Goal: Transaction & Acquisition: Download file/media

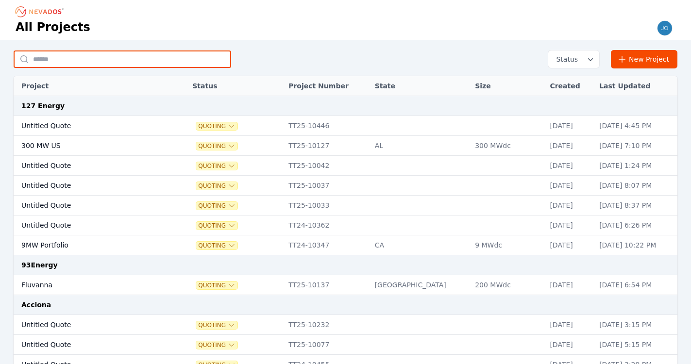
click at [51, 52] on input "text" at bounding box center [123, 59] width 218 height 17
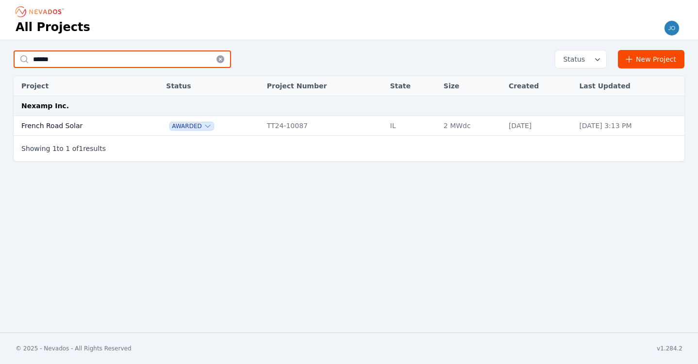
type input "******"
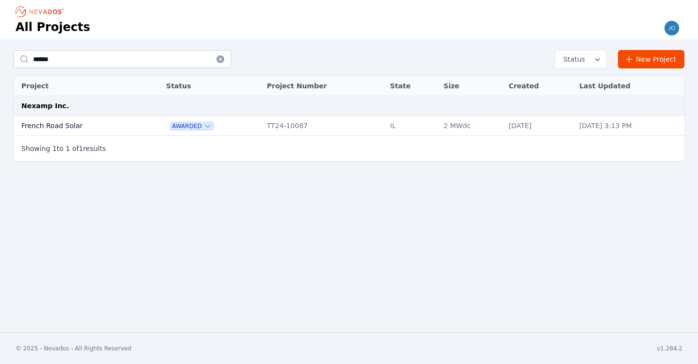
drag, startPoint x: 38, startPoint y: 77, endPoint x: 53, endPoint y: 122, distance: 48.1
click at [53, 122] on td "French Road Solar" at bounding box center [79, 126] width 131 height 20
click at [53, 123] on td "French Road Solar" at bounding box center [79, 126] width 131 height 20
click at [25, 126] on td "French Road Solar" at bounding box center [79, 126] width 131 height 20
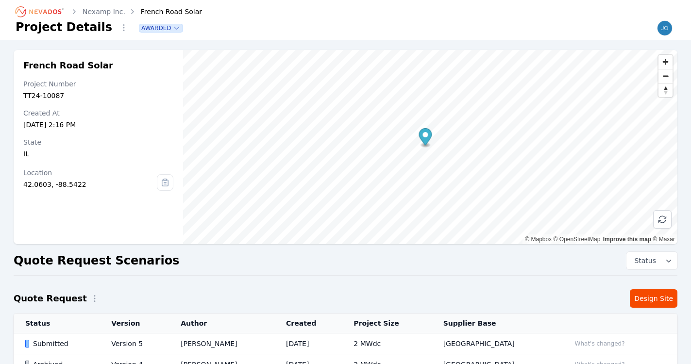
click at [647, 297] on link "Design Site" at bounding box center [654, 298] width 48 height 18
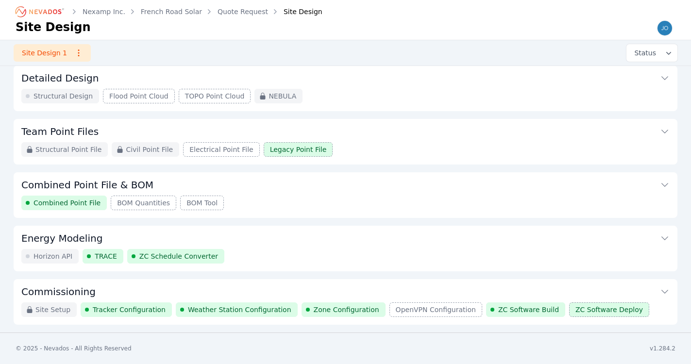
scroll to position [111, 0]
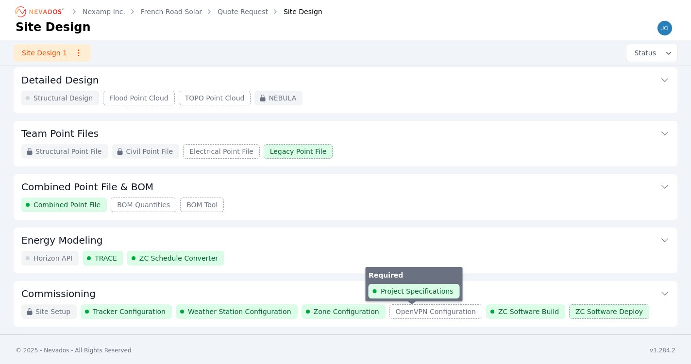
click at [411, 314] on span "OpenVPN Configuration" at bounding box center [436, 312] width 80 height 10
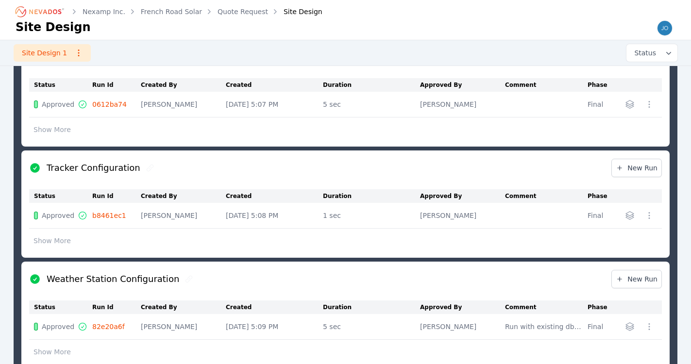
scroll to position [401, 0]
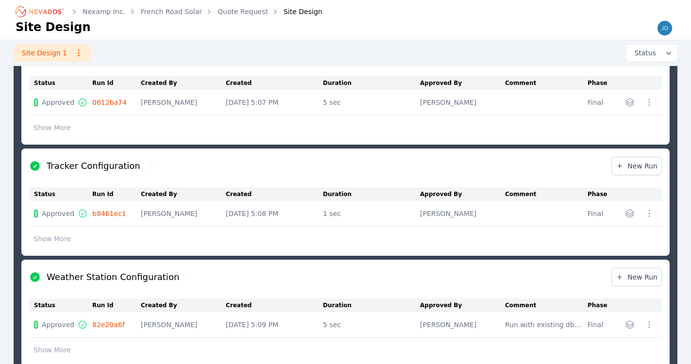
click at [652, 215] on icon "button" at bounding box center [649, 214] width 10 height 10
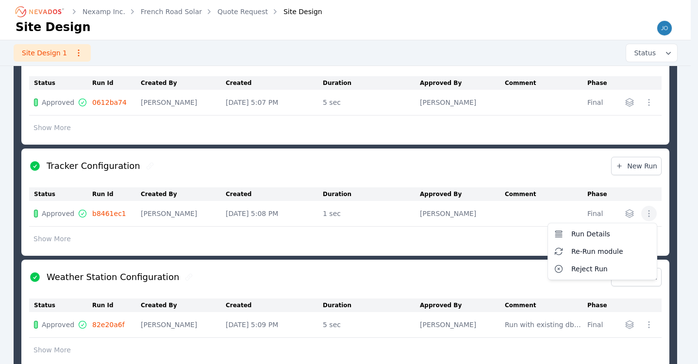
click at [66, 235] on table "Status Run Id Created By Created Duration Approved By Comment Phase Approved b8…" at bounding box center [345, 217] width 633 height 61
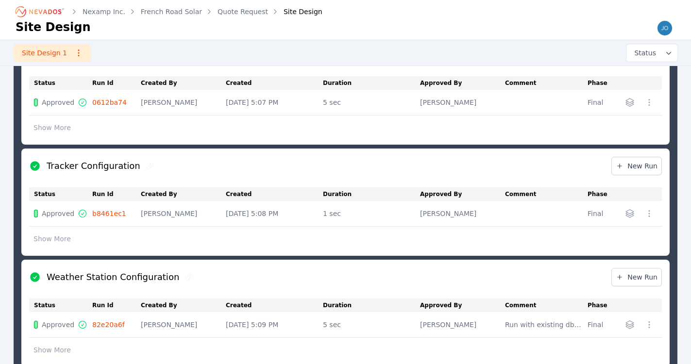
click at [61, 236] on button "Show More" at bounding box center [52, 239] width 46 height 18
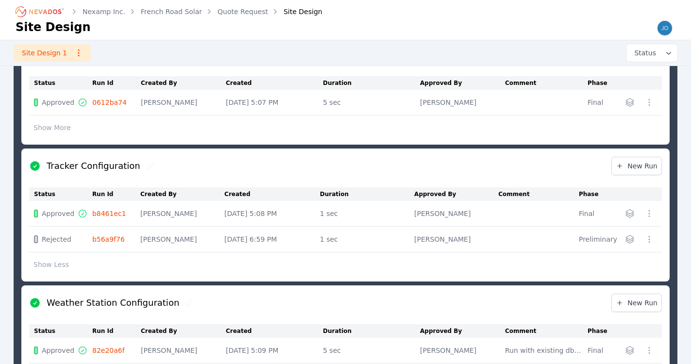
click at [631, 212] on icon "button" at bounding box center [630, 214] width 10 height 10
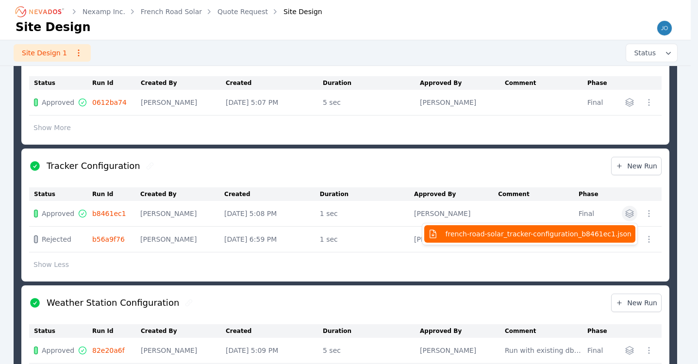
click at [601, 233] on span "french-road-solar_tracker-configuration_b8461ec1.json" at bounding box center [539, 234] width 186 height 10
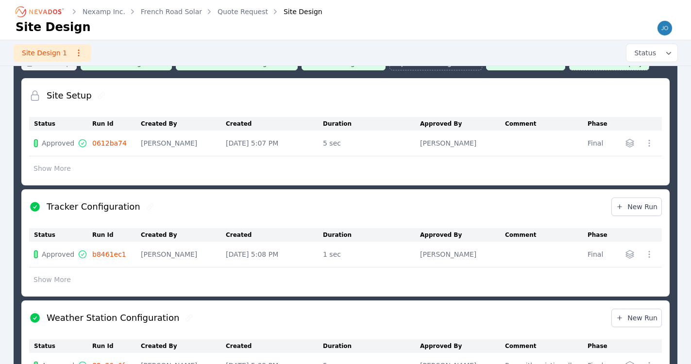
scroll to position [362, 0]
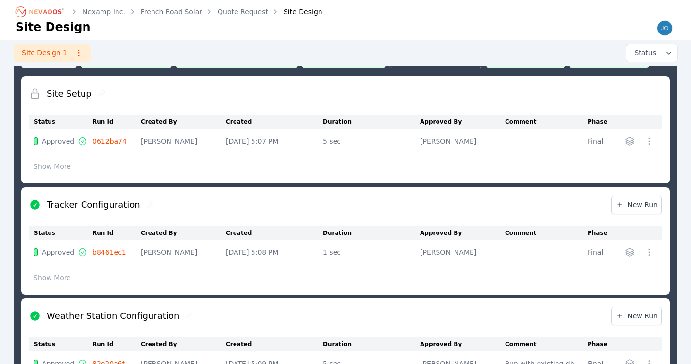
click at [60, 279] on button "Show More" at bounding box center [52, 278] width 46 height 18
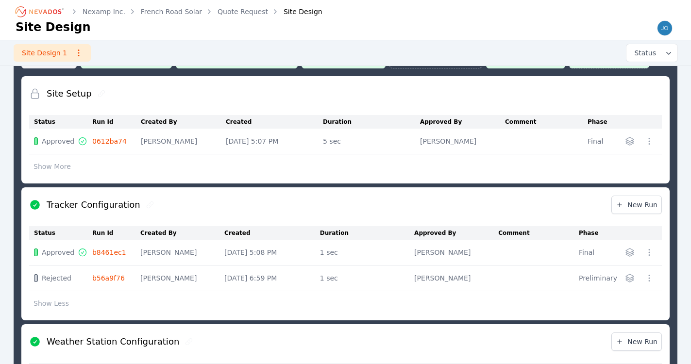
click at [647, 252] on icon "button" at bounding box center [649, 253] width 10 height 10
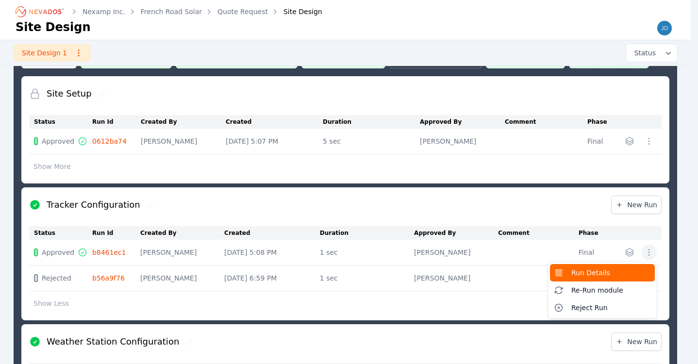
click at [604, 276] on span "Run Details" at bounding box center [591, 273] width 39 height 10
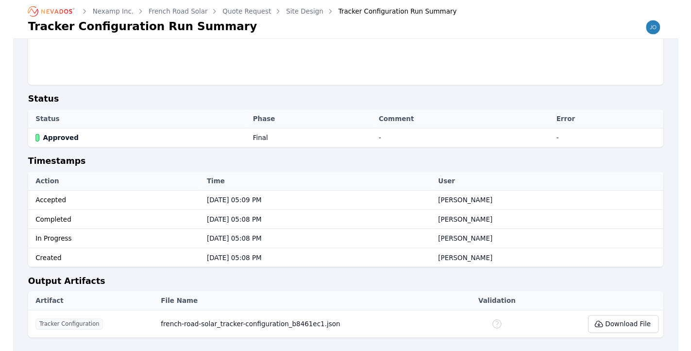
scroll to position [198, 0]
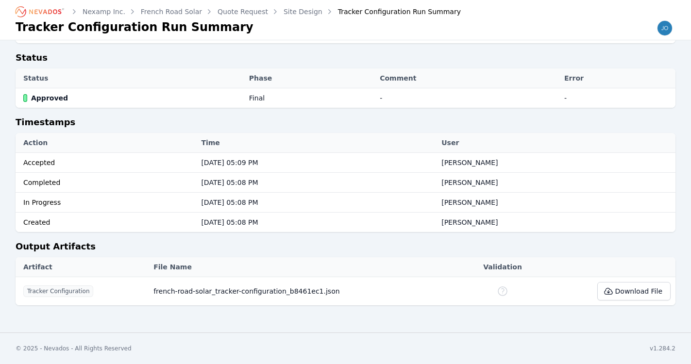
click at [638, 297] on button "Download File" at bounding box center [633, 291] width 73 height 18
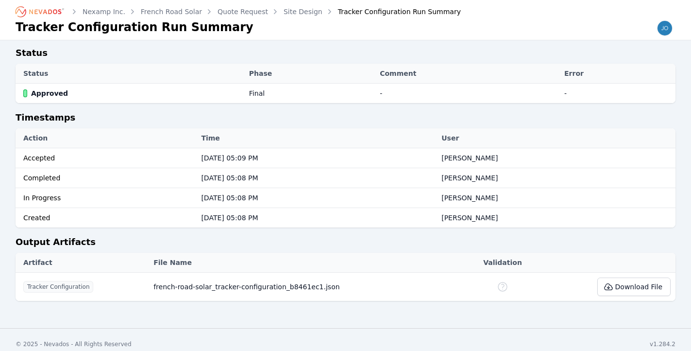
scroll to position [211, 0]
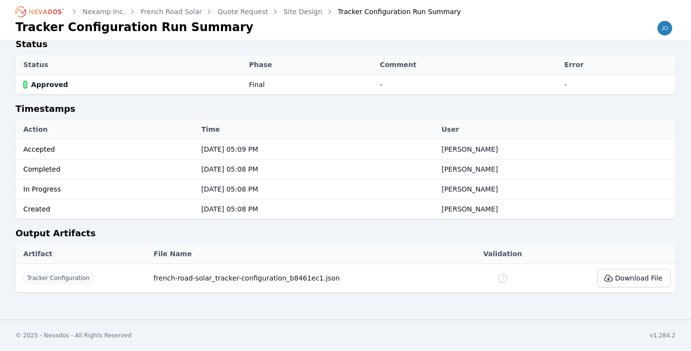
click at [617, 274] on button "Download File" at bounding box center [633, 278] width 73 height 18
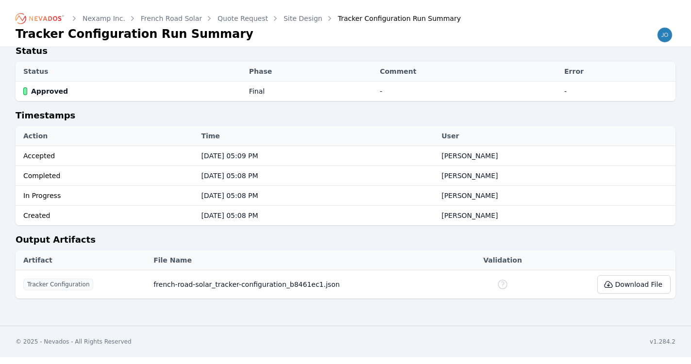
scroll to position [198, 0]
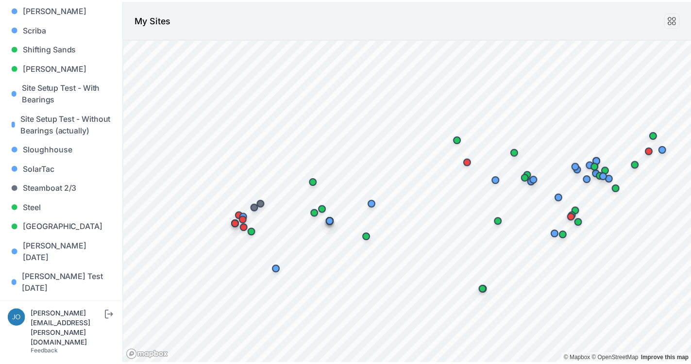
scroll to position [846, 0]
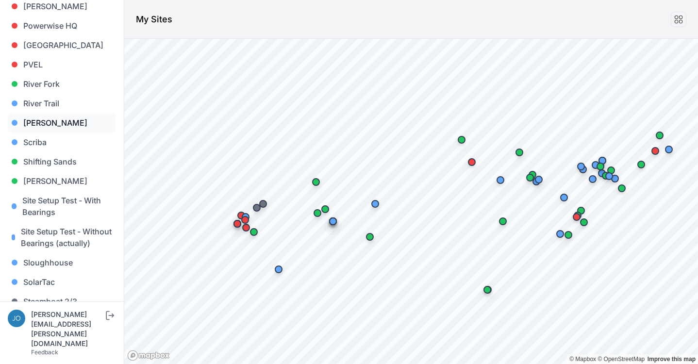
click at [38, 113] on link "[PERSON_NAME]" at bounding box center [62, 122] width 108 height 19
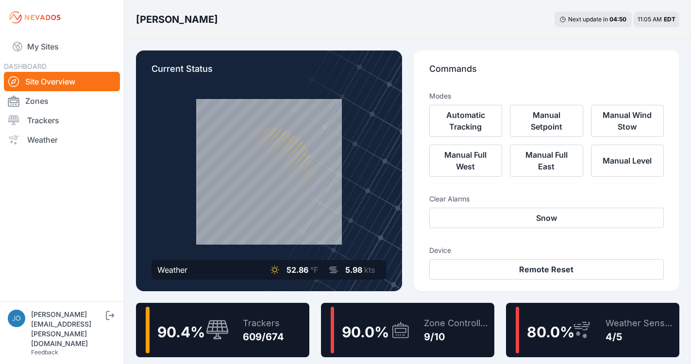
scroll to position [18, 0]
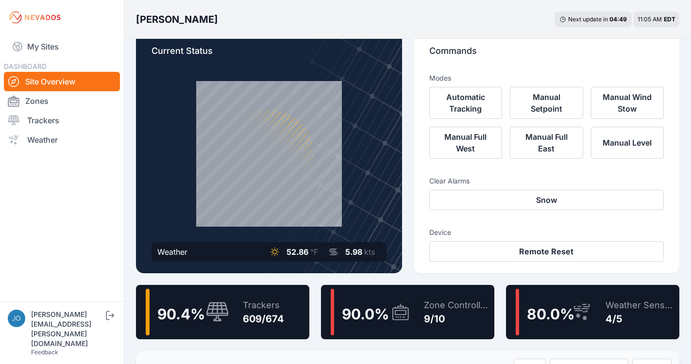
click at [277, 317] on div "609/674" at bounding box center [263, 319] width 41 height 14
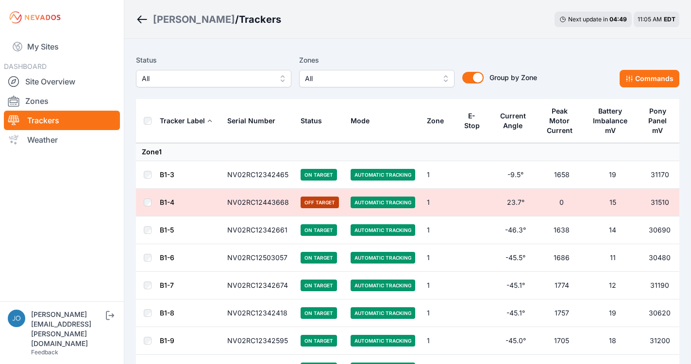
click at [239, 74] on span "All" at bounding box center [207, 79] width 130 height 12
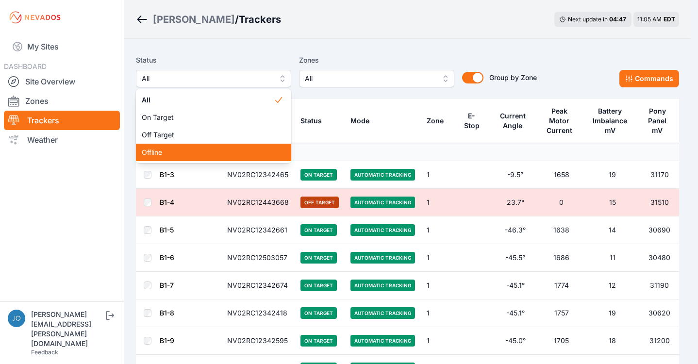
click at [197, 150] on span "Offline" at bounding box center [208, 153] width 132 height 10
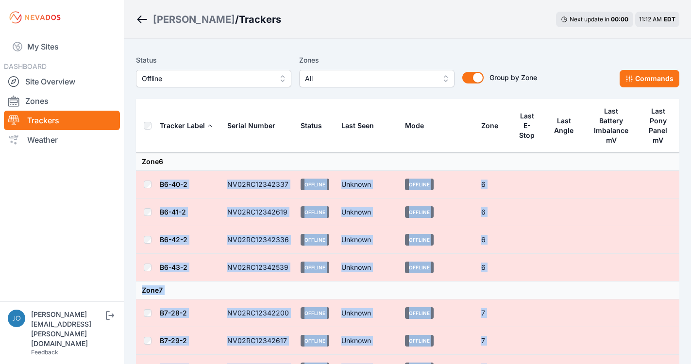
drag, startPoint x: 187, startPoint y: 298, endPoint x: 253, endPoint y: 168, distance: 145.7
copy tbody "B6-40-2 NV02RC12342337 Offline Unknown Offline 6 B6-41-2 NV02RC12342619 Offline…"
